Goal: Entertainment & Leisure: Consume media (video, audio)

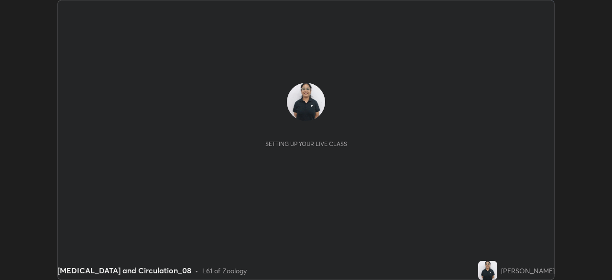
scroll to position [280, 611]
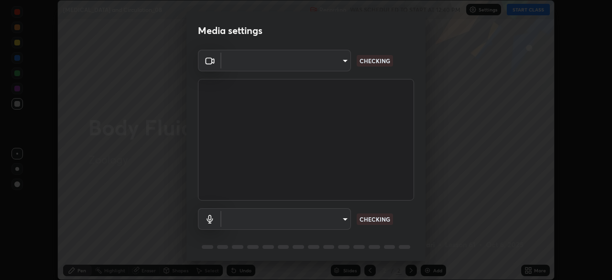
type input "de95885e35f67edce52b031fd5eecd58d819269efb17c98875a0c18d906670c9"
type input "267edce314169857779f0454a03610d16c2450f7e3227dce2a4dfd82c8b02b75"
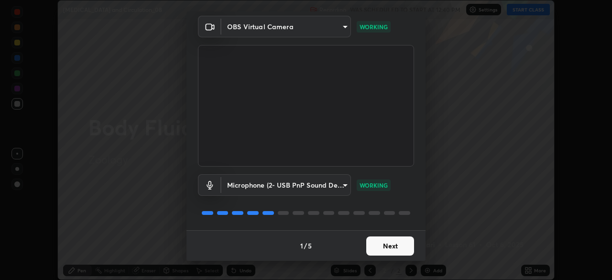
click at [391, 248] on button "Next" at bounding box center [390, 245] width 48 height 19
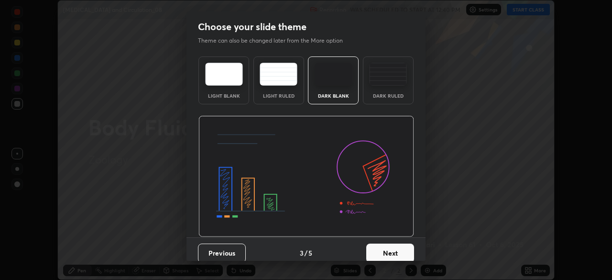
click at [388, 245] on button "Next" at bounding box center [390, 252] width 48 height 19
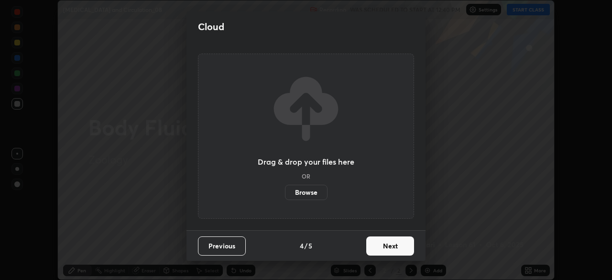
click at [228, 239] on button "Previous" at bounding box center [222, 245] width 48 height 19
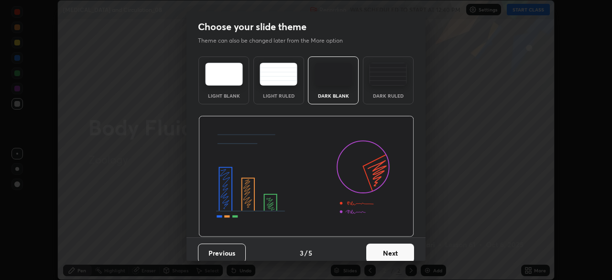
click at [397, 91] on div "Dark Ruled" at bounding box center [388, 80] width 51 height 48
click at [385, 259] on button "Next" at bounding box center [390, 252] width 48 height 19
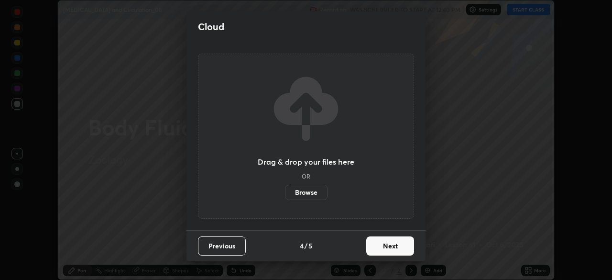
click at [386, 252] on button "Next" at bounding box center [390, 245] width 48 height 19
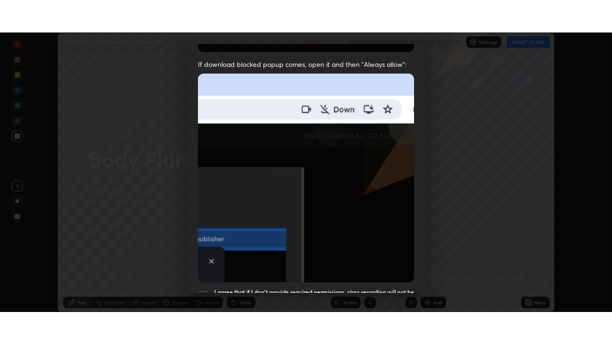
scroll to position [229, 0]
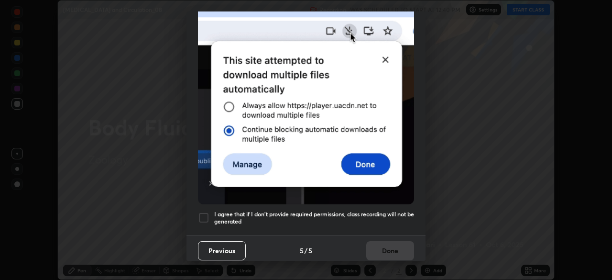
click at [209, 212] on div "I agree that if I don't provide required permissions, class recording will not …" at bounding box center [306, 217] width 216 height 11
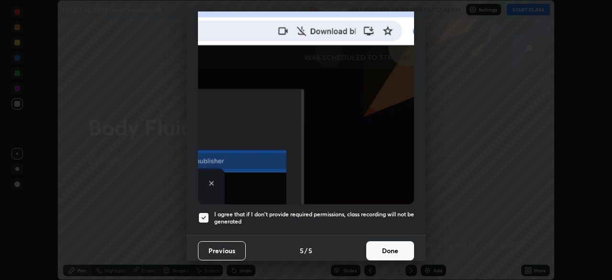
click at [370, 242] on button "Done" at bounding box center [390, 250] width 48 height 19
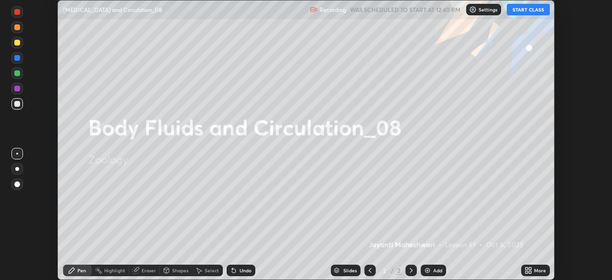
click at [514, 14] on button "START CLASS" at bounding box center [528, 9] width 43 height 11
click at [536, 266] on div "More" at bounding box center [535, 269] width 29 height 11
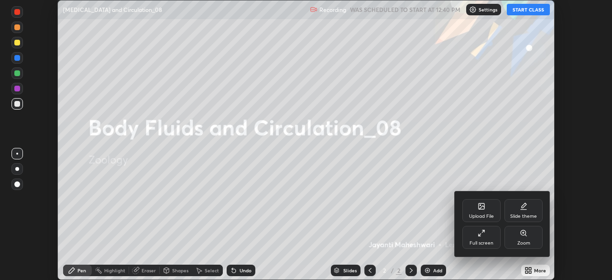
click at [491, 227] on div "Full screen" at bounding box center [481, 237] width 38 height 23
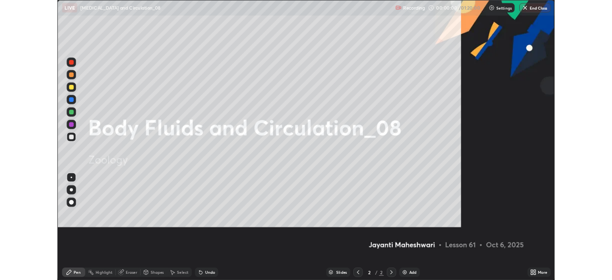
scroll to position [344, 612]
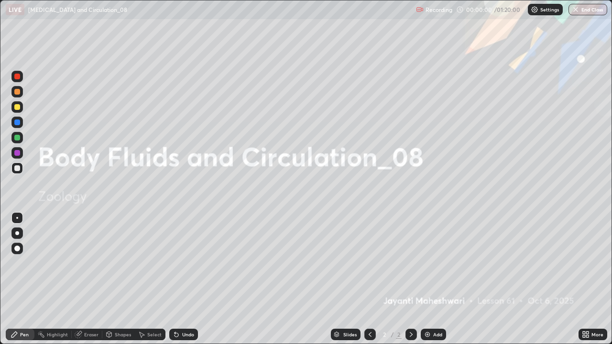
click at [436, 279] on div "Add" at bounding box center [437, 334] width 9 height 5
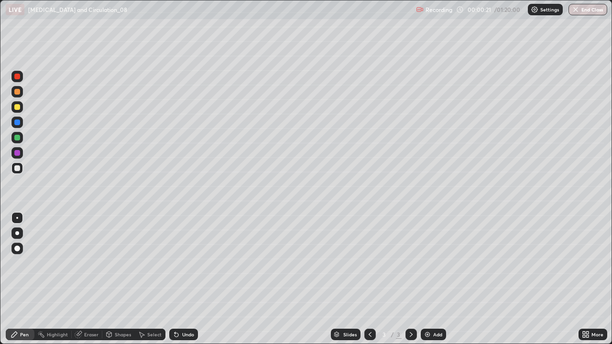
click at [127, 279] on div "Shapes" at bounding box center [123, 334] width 16 height 5
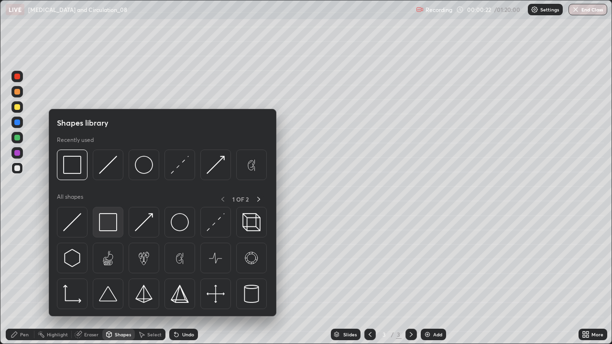
click at [112, 228] on img at bounding box center [108, 222] width 18 height 18
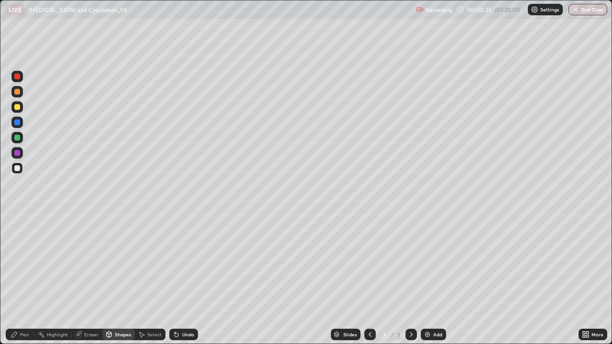
click at [20, 279] on div "Pen" at bounding box center [20, 334] width 29 height 11
click at [18, 235] on div at bounding box center [17, 233] width 4 height 4
click at [113, 279] on div "Shapes" at bounding box center [118, 334] width 33 height 11
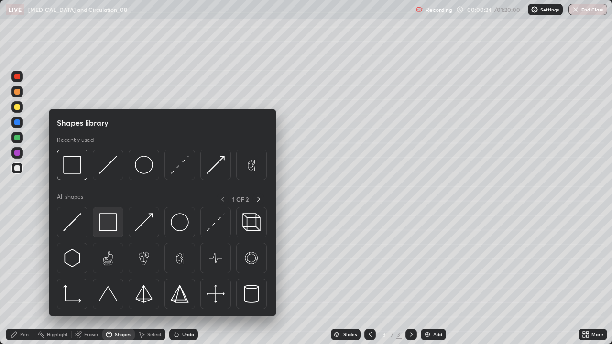
click at [98, 228] on div at bounding box center [108, 222] width 31 height 31
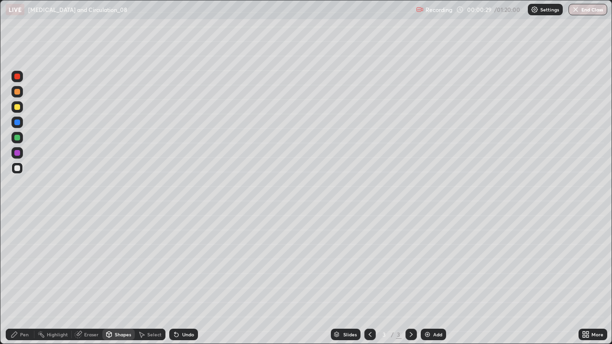
click at [22, 107] on div at bounding box center [16, 106] width 11 height 11
click at [28, 279] on div "Pen" at bounding box center [24, 334] width 9 height 5
click at [115, 279] on div "Shapes" at bounding box center [123, 334] width 16 height 5
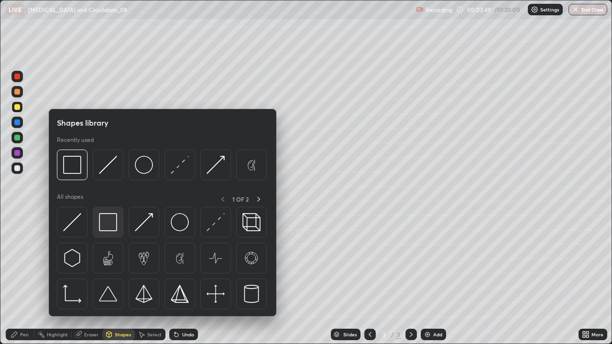
click at [107, 227] on img at bounding box center [108, 222] width 18 height 18
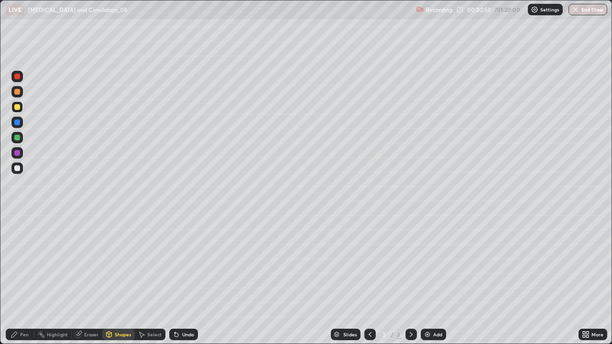
click at [20, 81] on div at bounding box center [16, 76] width 11 height 11
click at [24, 279] on div "Pen" at bounding box center [24, 334] width 9 height 5
click at [78, 279] on div "Eraser" at bounding box center [87, 334] width 31 height 11
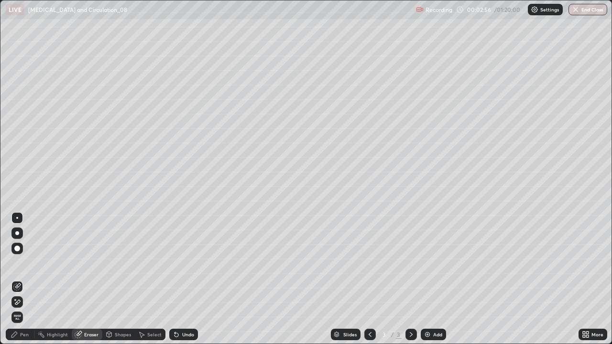
click at [21, 279] on div "Pen" at bounding box center [24, 334] width 9 height 5
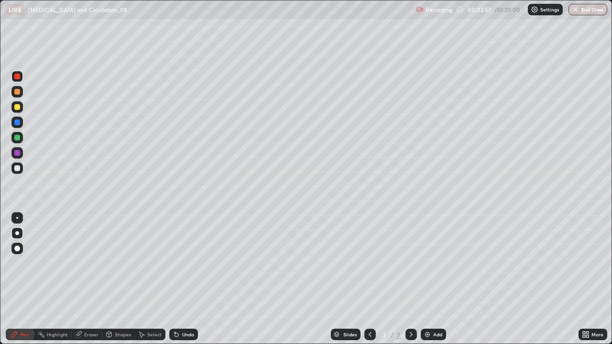
click at [18, 109] on div at bounding box center [17, 107] width 6 height 6
click at [14, 80] on div at bounding box center [16, 76] width 11 height 11
click at [18, 138] on div at bounding box center [17, 138] width 6 height 6
click at [18, 168] on div at bounding box center [17, 168] width 6 height 6
click at [180, 279] on div "Undo" at bounding box center [183, 334] width 29 height 11
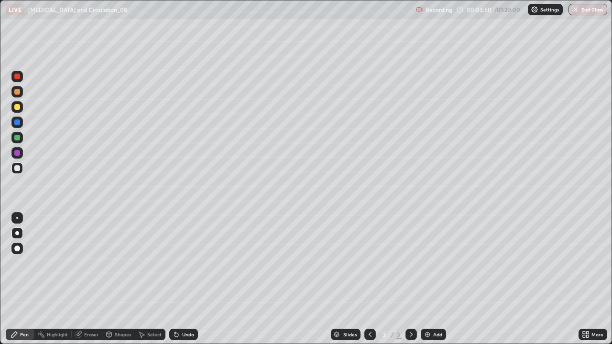
click at [180, 279] on div "Undo" at bounding box center [183, 334] width 29 height 11
click at [17, 105] on div at bounding box center [17, 107] width 6 height 6
click at [18, 92] on div at bounding box center [17, 92] width 6 height 6
click at [178, 279] on icon at bounding box center [177, 335] width 8 height 8
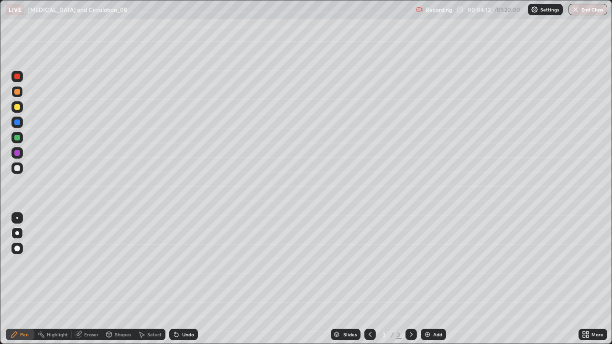
click at [180, 279] on div "Undo" at bounding box center [183, 334] width 29 height 11
click at [16, 168] on div at bounding box center [17, 168] width 6 height 6
click at [596, 279] on div "More" at bounding box center [592, 334] width 29 height 11
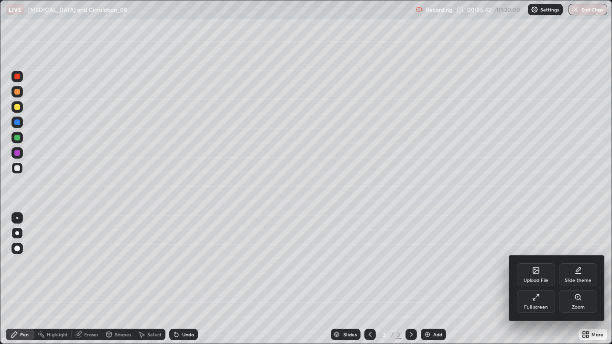
click at [536, 279] on div "Full screen" at bounding box center [536, 301] width 38 height 23
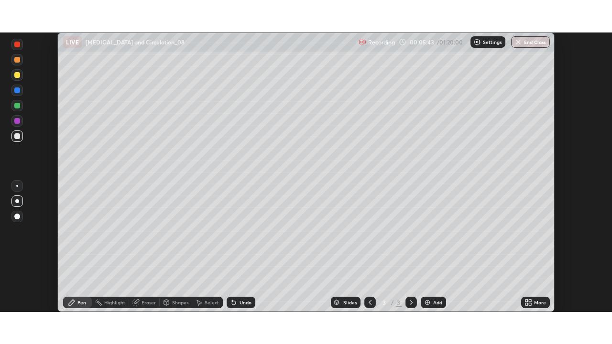
scroll to position [47522, 47190]
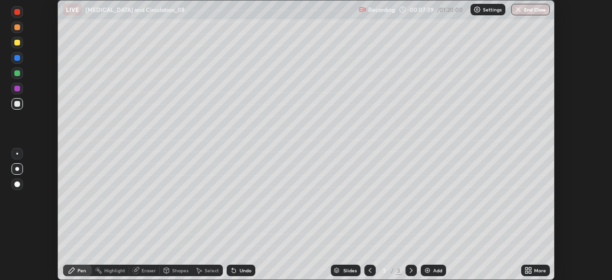
click at [531, 267] on icon at bounding box center [530, 268] width 2 height 2
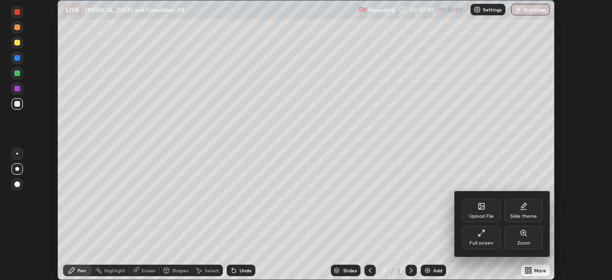
click at [480, 238] on div "Full screen" at bounding box center [481, 237] width 38 height 23
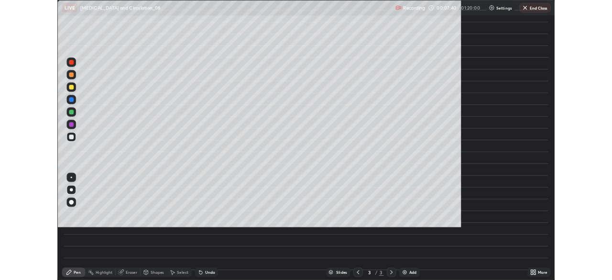
scroll to position [344, 612]
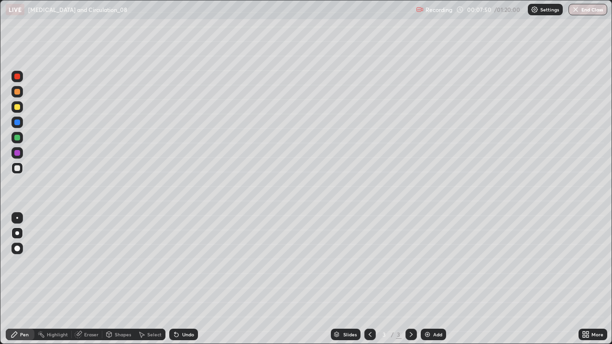
click at [22, 107] on div at bounding box center [16, 106] width 11 height 11
click at [182, 279] on div "Undo" at bounding box center [188, 334] width 12 height 5
click at [19, 80] on div at bounding box center [16, 76] width 11 height 11
click at [17, 109] on div at bounding box center [17, 107] width 6 height 6
click at [85, 279] on div "Eraser" at bounding box center [91, 334] width 14 height 5
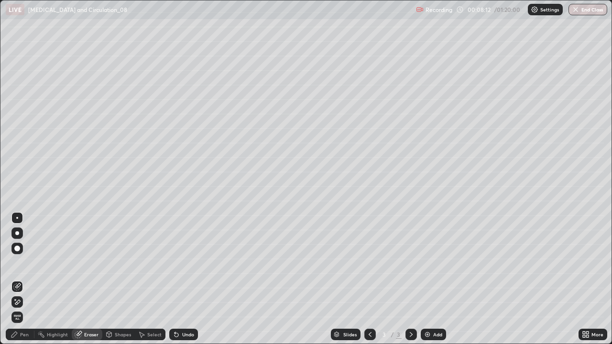
click at [30, 279] on div "Pen" at bounding box center [20, 334] width 29 height 11
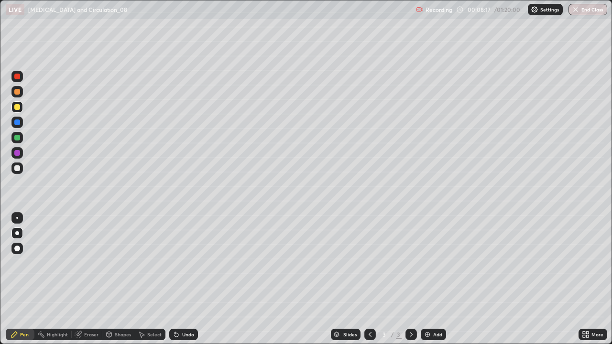
click at [18, 80] on div at bounding box center [16, 76] width 11 height 11
click at [17, 170] on div at bounding box center [17, 168] width 6 height 6
click at [431, 279] on div "Add" at bounding box center [433, 334] width 25 height 11
click at [18, 107] on div at bounding box center [17, 107] width 6 height 6
click at [16, 169] on div at bounding box center [17, 168] width 6 height 6
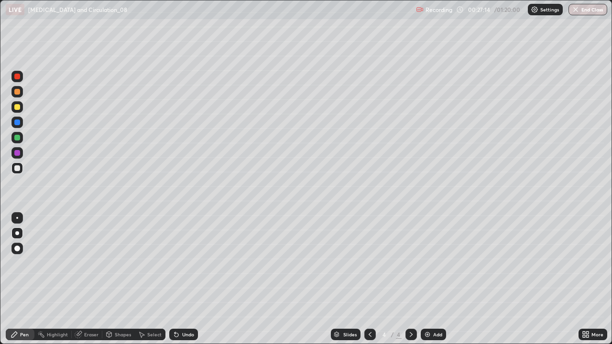
click at [18, 138] on div at bounding box center [17, 138] width 6 height 6
click at [445, 279] on div "Add" at bounding box center [433, 334] width 25 height 11
click at [14, 170] on div at bounding box center [17, 168] width 6 height 6
click at [17, 246] on div at bounding box center [17, 249] width 6 height 6
click at [115, 279] on div "Shapes" at bounding box center [123, 334] width 16 height 5
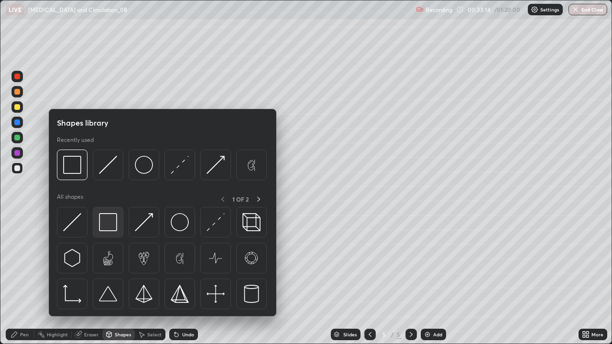
click at [104, 229] on img at bounding box center [108, 222] width 18 height 18
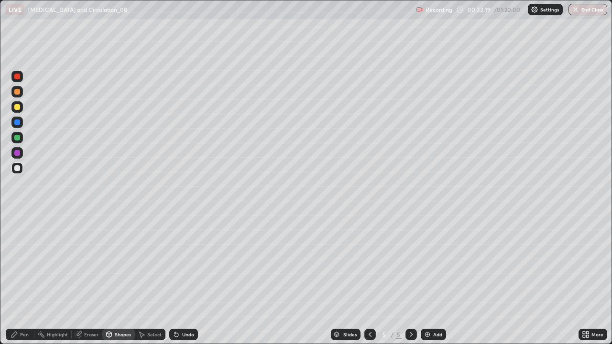
click at [18, 107] on div at bounding box center [17, 107] width 6 height 6
click at [22, 279] on div "Pen" at bounding box center [20, 334] width 29 height 11
click at [20, 169] on div at bounding box center [17, 168] width 6 height 6
click at [19, 229] on div at bounding box center [16, 233] width 11 height 11
click at [21, 139] on div at bounding box center [16, 137] width 11 height 11
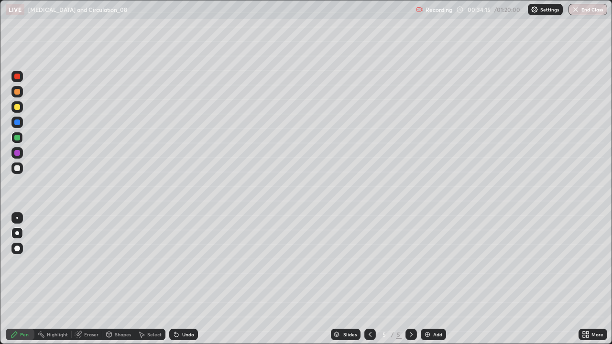
click at [18, 109] on div at bounding box center [17, 107] width 6 height 6
click at [20, 97] on div at bounding box center [16, 91] width 11 height 15
click at [18, 169] on div at bounding box center [17, 168] width 6 height 6
click at [20, 136] on div at bounding box center [17, 138] width 6 height 6
click at [120, 279] on div "Shapes" at bounding box center [123, 334] width 16 height 5
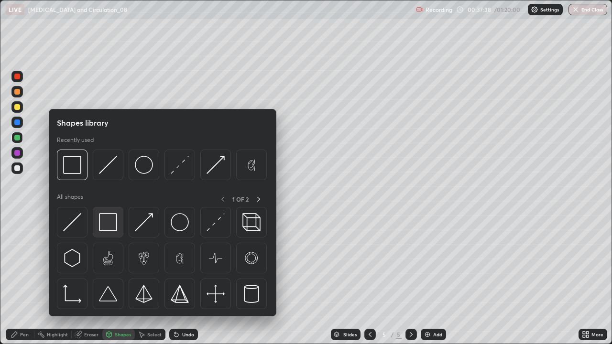
click at [113, 224] on img at bounding box center [108, 222] width 18 height 18
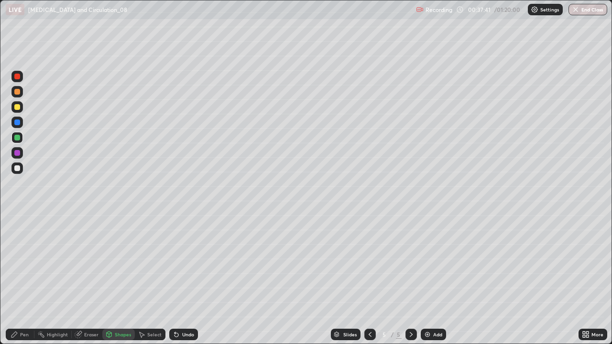
click at [22, 170] on div at bounding box center [16, 168] width 11 height 11
click at [20, 109] on div at bounding box center [16, 106] width 11 height 11
click at [18, 279] on icon at bounding box center [15, 335] width 8 height 8
click at [182, 279] on div "Undo" at bounding box center [188, 334] width 12 height 5
click at [179, 279] on div "Undo" at bounding box center [183, 334] width 29 height 11
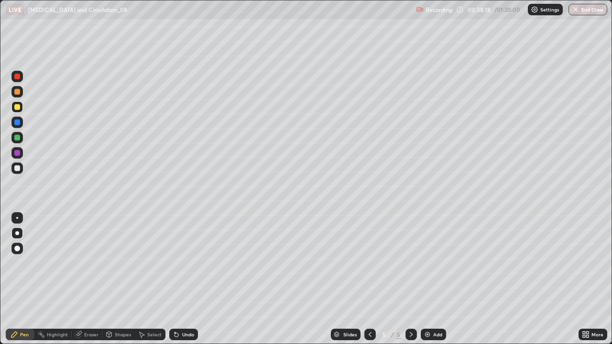
click at [19, 140] on div at bounding box center [17, 138] width 6 height 6
click at [18, 170] on div at bounding box center [17, 168] width 6 height 6
click at [16, 94] on div at bounding box center [17, 92] width 6 height 6
click at [180, 279] on div "Undo" at bounding box center [183, 334] width 29 height 11
click at [182, 279] on div "Undo" at bounding box center [188, 334] width 12 height 5
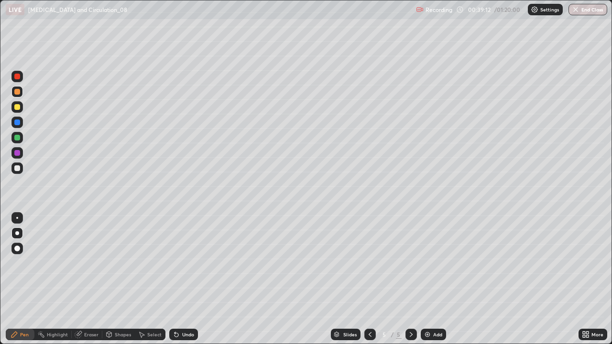
click at [178, 279] on icon at bounding box center [177, 335] width 8 height 8
click at [182, 279] on div "Undo" at bounding box center [188, 334] width 12 height 5
click at [18, 164] on div at bounding box center [16, 168] width 11 height 11
click at [19, 95] on div at bounding box center [16, 91] width 11 height 11
click at [183, 279] on div "Undo" at bounding box center [183, 334] width 29 height 11
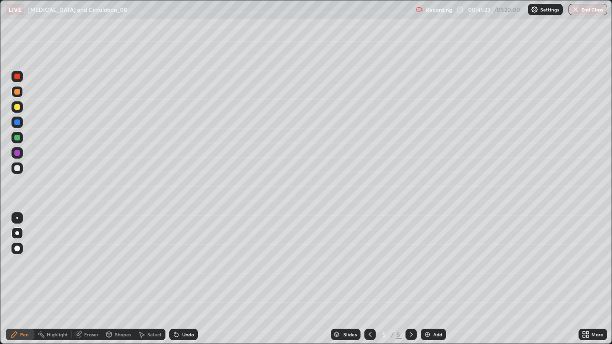
click at [183, 279] on div "Undo" at bounding box center [183, 334] width 29 height 11
click at [184, 279] on div "Undo" at bounding box center [183, 334] width 29 height 11
click at [15, 137] on div at bounding box center [17, 138] width 6 height 6
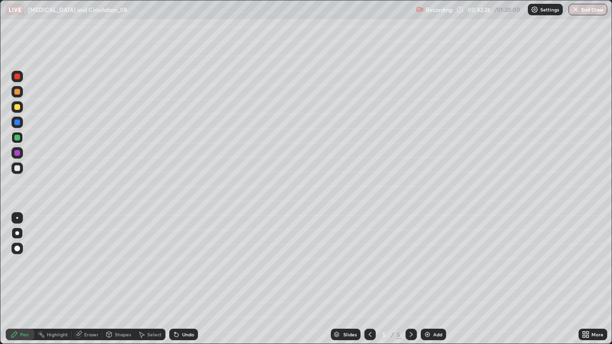
click at [18, 94] on div at bounding box center [17, 92] width 6 height 6
click at [440, 279] on div "Add" at bounding box center [437, 334] width 9 height 5
click at [126, 279] on div "Shapes" at bounding box center [118, 334] width 33 height 11
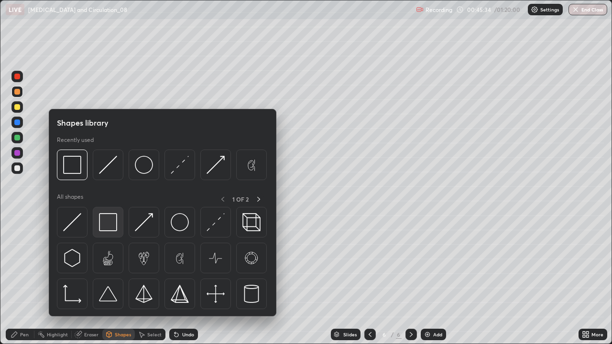
click at [105, 223] on img at bounding box center [108, 222] width 18 height 18
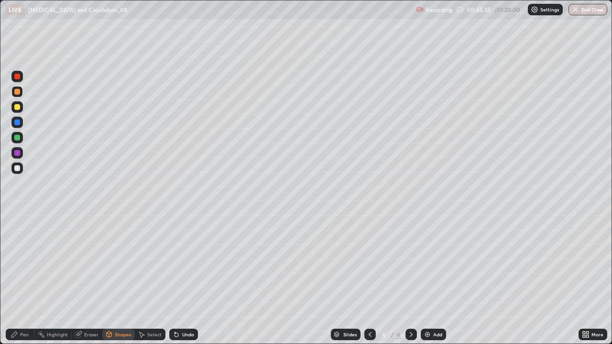
click at [15, 279] on icon at bounding box center [14, 335] width 6 height 6
click at [18, 248] on div at bounding box center [17, 249] width 6 height 6
click at [108, 279] on icon at bounding box center [109, 333] width 5 height 1
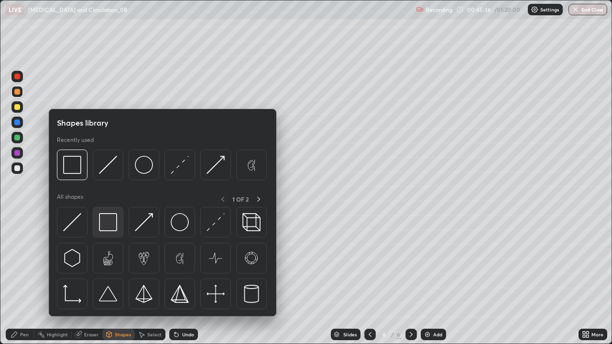
click at [108, 229] on img at bounding box center [108, 222] width 18 height 18
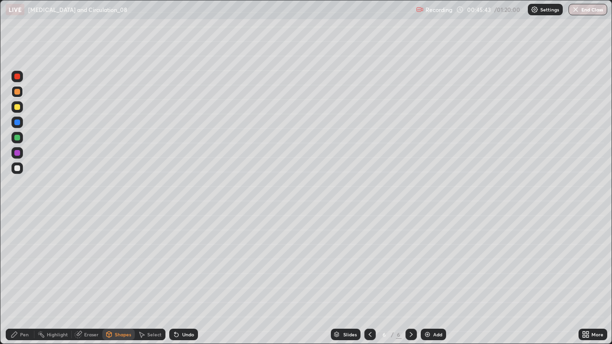
click at [16, 167] on div at bounding box center [17, 168] width 6 height 6
click at [18, 109] on div at bounding box center [17, 107] width 6 height 6
click at [18, 279] on div "Pen" at bounding box center [20, 334] width 29 height 11
click at [17, 233] on div at bounding box center [17, 233] width 4 height 4
click at [19, 169] on div at bounding box center [17, 168] width 6 height 6
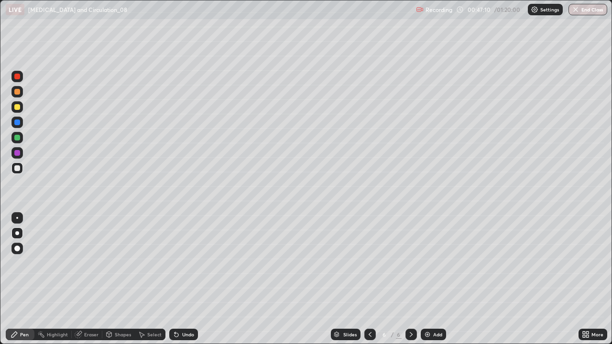
click at [18, 90] on div at bounding box center [17, 92] width 6 height 6
click at [22, 135] on div at bounding box center [16, 137] width 11 height 11
click at [17, 94] on div at bounding box center [17, 92] width 6 height 6
click at [22, 139] on div at bounding box center [16, 137] width 11 height 11
click at [21, 171] on div at bounding box center [16, 168] width 11 height 11
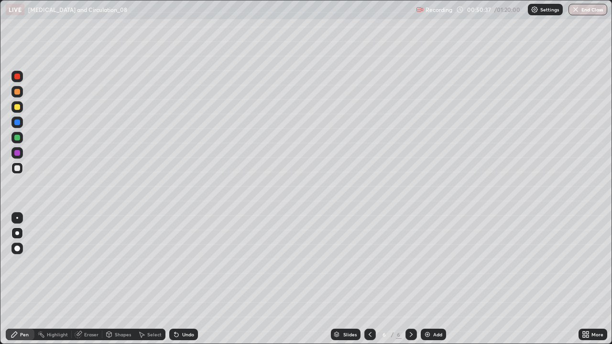
click at [17, 92] on div at bounding box center [17, 92] width 6 height 6
click at [437, 279] on div "Add" at bounding box center [437, 334] width 9 height 5
click at [17, 107] on div at bounding box center [17, 107] width 6 height 6
click at [19, 77] on div at bounding box center [17, 77] width 6 height 6
click at [16, 168] on div at bounding box center [17, 168] width 6 height 6
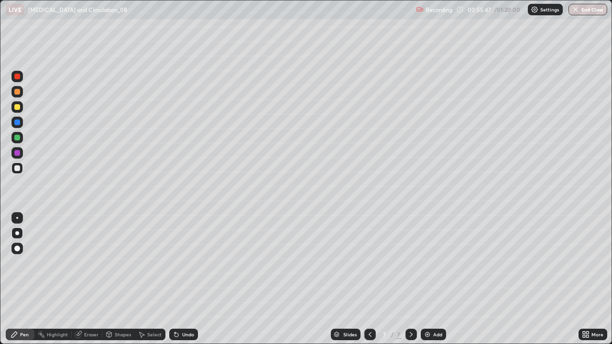
click at [19, 138] on div at bounding box center [17, 138] width 6 height 6
click at [18, 109] on div at bounding box center [17, 107] width 6 height 6
click at [17, 95] on div at bounding box center [16, 91] width 11 height 11
click at [22, 169] on div at bounding box center [16, 168] width 11 height 11
click at [19, 78] on div at bounding box center [17, 77] width 6 height 6
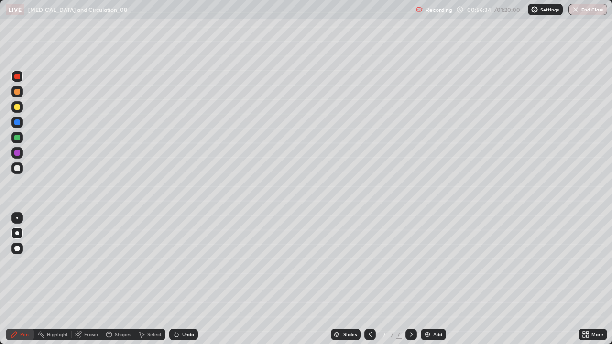
click at [20, 123] on div at bounding box center [17, 123] width 6 height 6
click at [20, 79] on div at bounding box center [16, 76] width 11 height 11
click at [17, 124] on div at bounding box center [17, 123] width 6 height 6
click at [21, 170] on div at bounding box center [16, 168] width 11 height 11
click at [17, 107] on div at bounding box center [17, 107] width 6 height 6
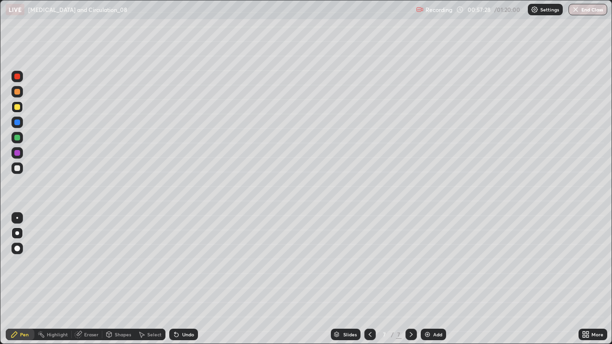
click at [22, 91] on div at bounding box center [16, 91] width 11 height 11
click at [19, 76] on div at bounding box center [17, 77] width 6 height 6
click at [21, 123] on div at bounding box center [16, 122] width 11 height 11
click at [18, 76] on div at bounding box center [17, 77] width 6 height 6
click at [18, 166] on div at bounding box center [17, 168] width 6 height 6
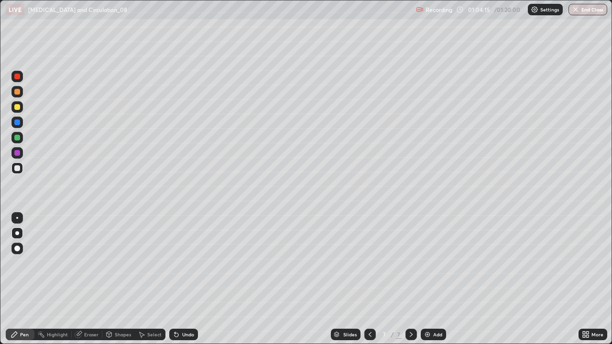
click at [437, 279] on div "Add" at bounding box center [437, 334] width 9 height 5
click at [120, 279] on div "Shapes" at bounding box center [123, 334] width 16 height 5
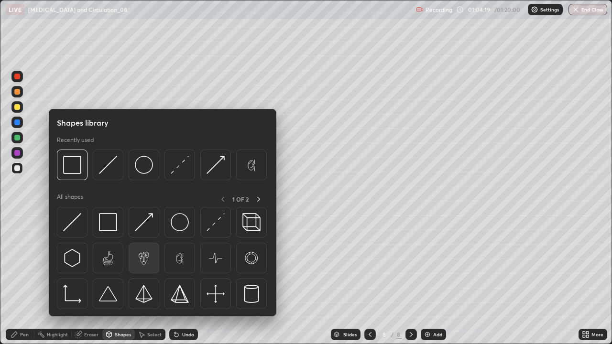
click at [140, 258] on img at bounding box center [144, 258] width 18 height 18
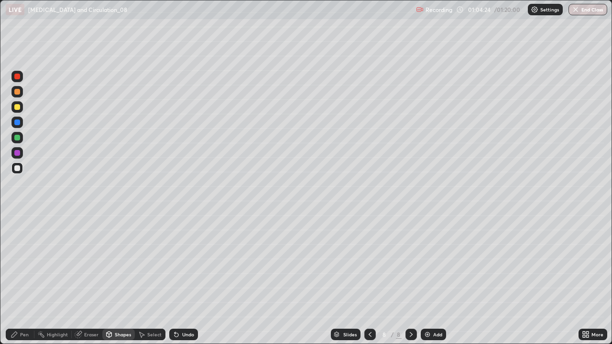
click at [17, 138] on div at bounding box center [17, 138] width 6 height 6
click at [19, 279] on div "Pen" at bounding box center [20, 334] width 29 height 11
click at [20, 111] on div at bounding box center [16, 106] width 11 height 11
click at [18, 173] on div at bounding box center [16, 168] width 11 height 11
click at [17, 109] on div at bounding box center [17, 107] width 6 height 6
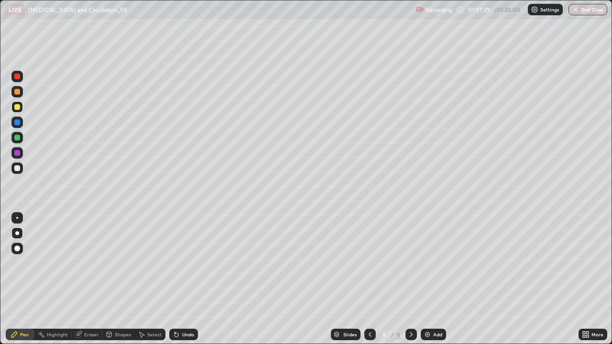
click at [17, 107] on div at bounding box center [17, 107] width 6 height 6
click at [19, 92] on div at bounding box center [17, 92] width 6 height 6
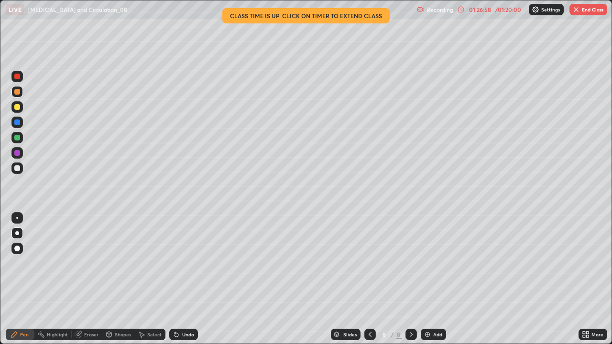
click at [575, 9] on img "button" at bounding box center [576, 10] width 8 height 8
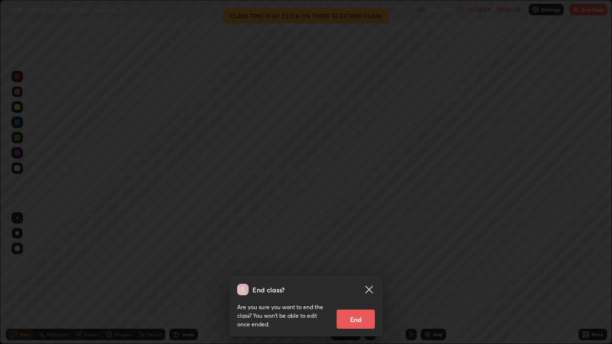
click at [356, 279] on button "End" at bounding box center [356, 319] width 38 height 19
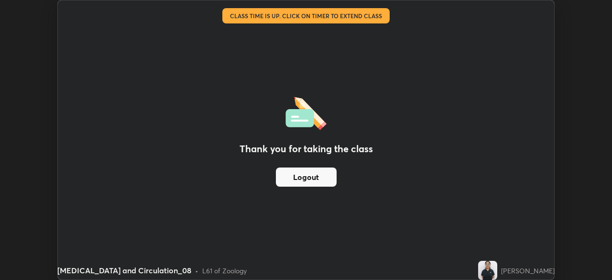
scroll to position [47522, 47190]
